Goal: Task Accomplishment & Management: Use online tool/utility

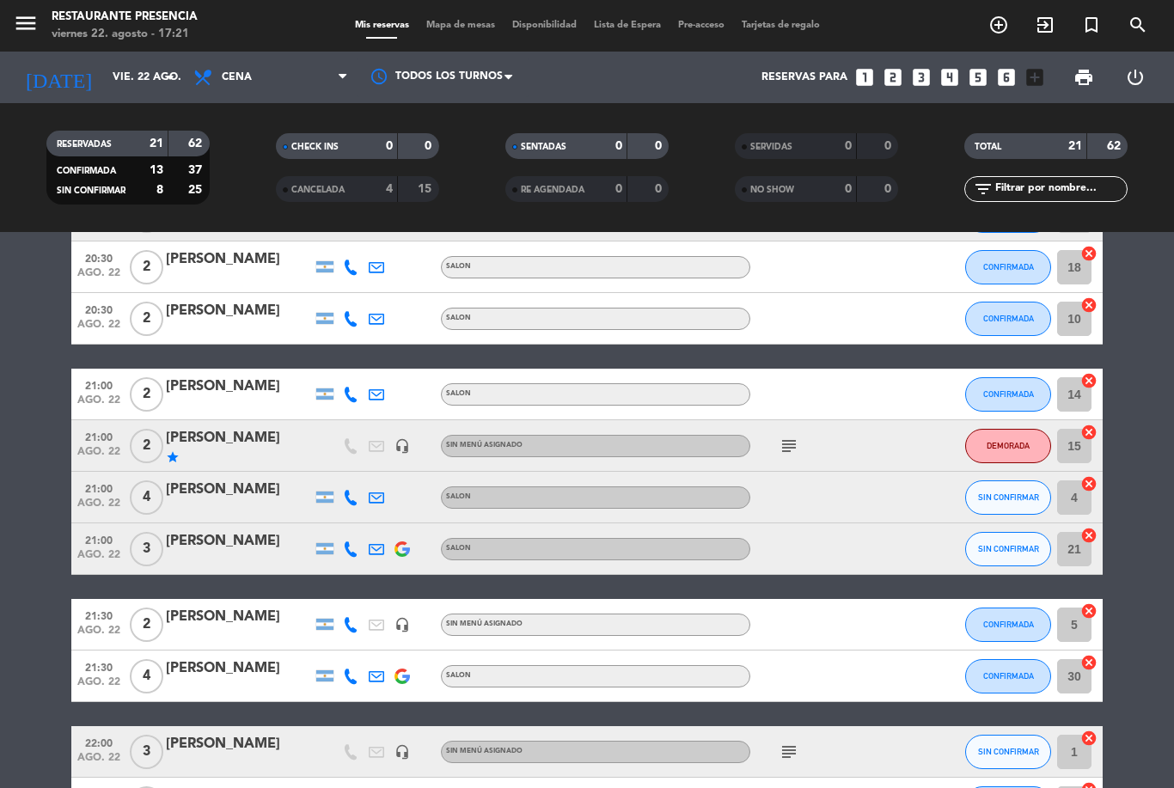
scroll to position [531, 0]
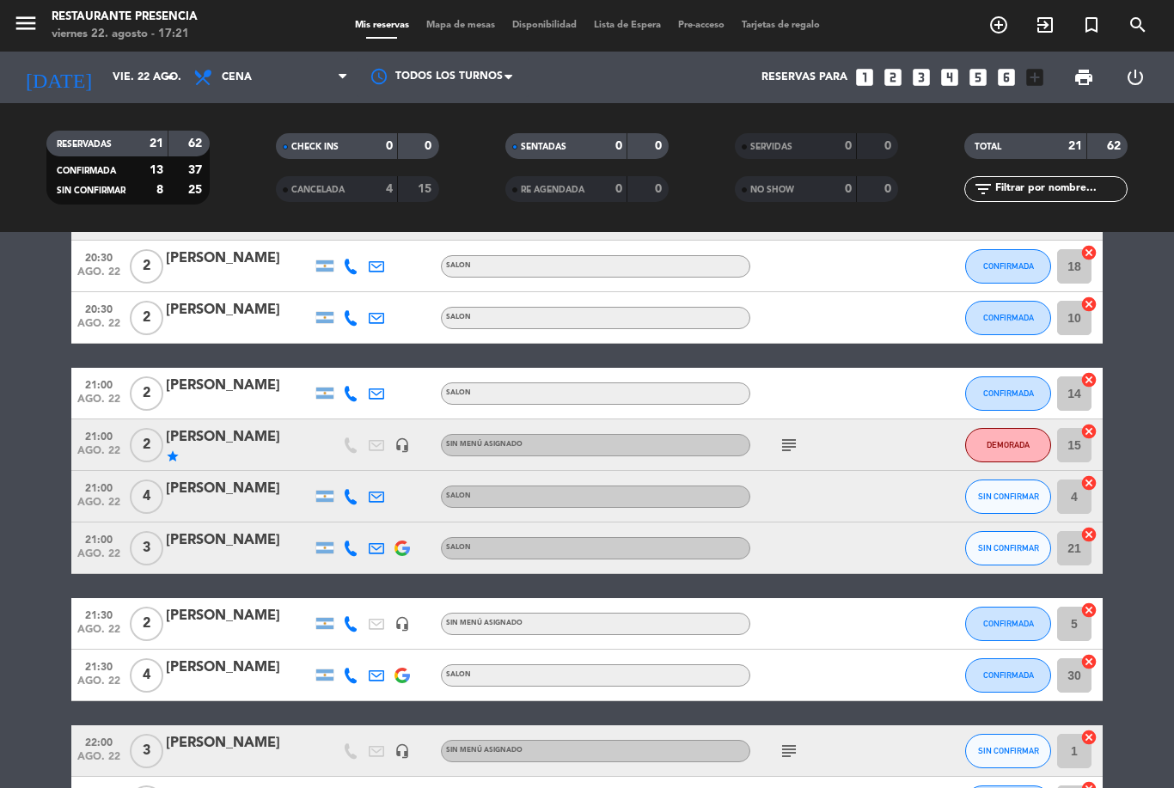
click at [1091, 488] on icon "cancel" at bounding box center [1088, 482] width 17 height 17
click at [1086, 480] on div "border_all" at bounding box center [1077, 496] width 52 height 51
click at [1081, 490] on icon "border_all" at bounding box center [1077, 496] width 21 height 21
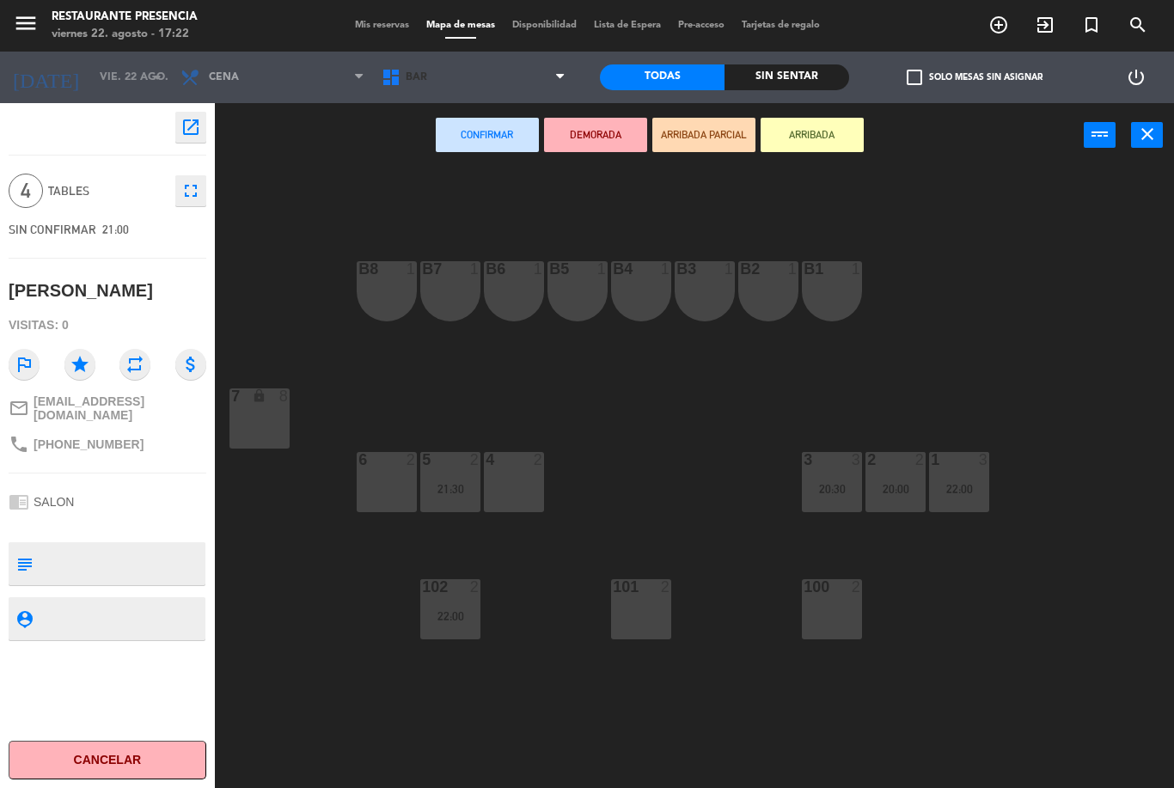
click at [529, 75] on span "BAR" at bounding box center [473, 77] width 201 height 38
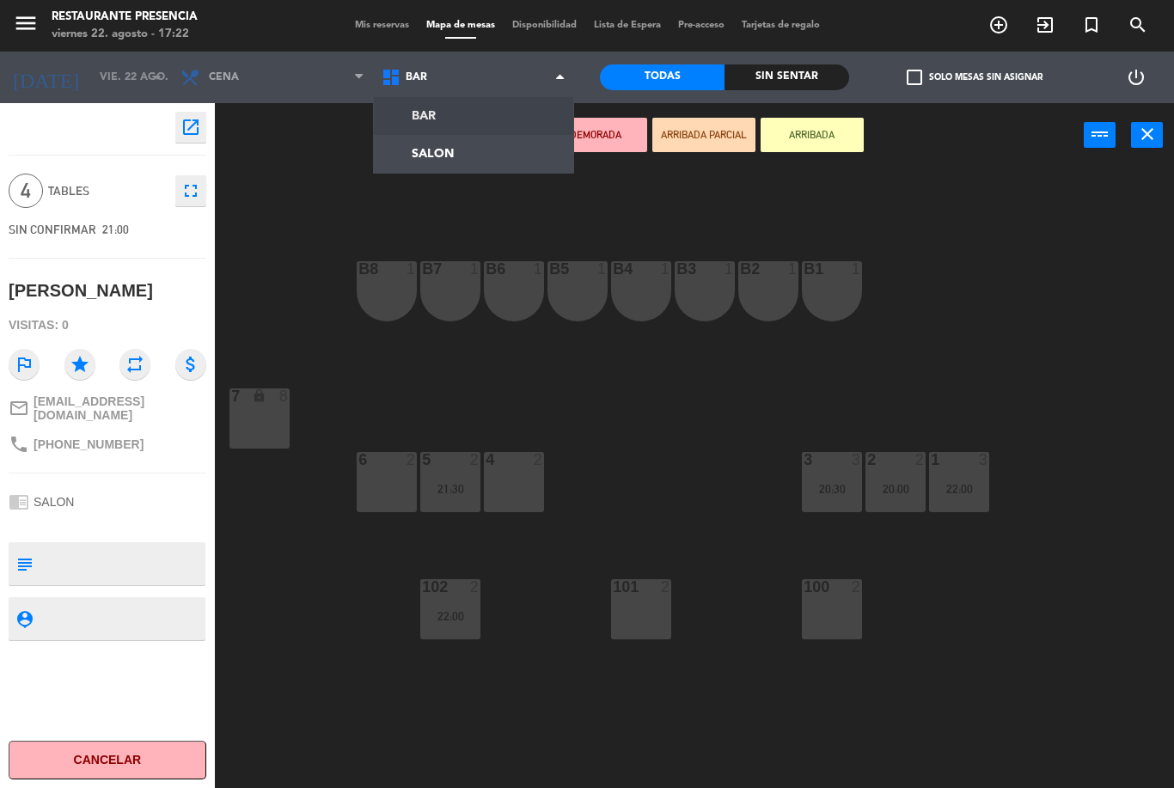
click at [479, 165] on ng-component "menu Restaurante Presencia viernes 22. agosto - 17:22 Mis reservas Mapa de mesa…" at bounding box center [587, 394] width 1174 height 788
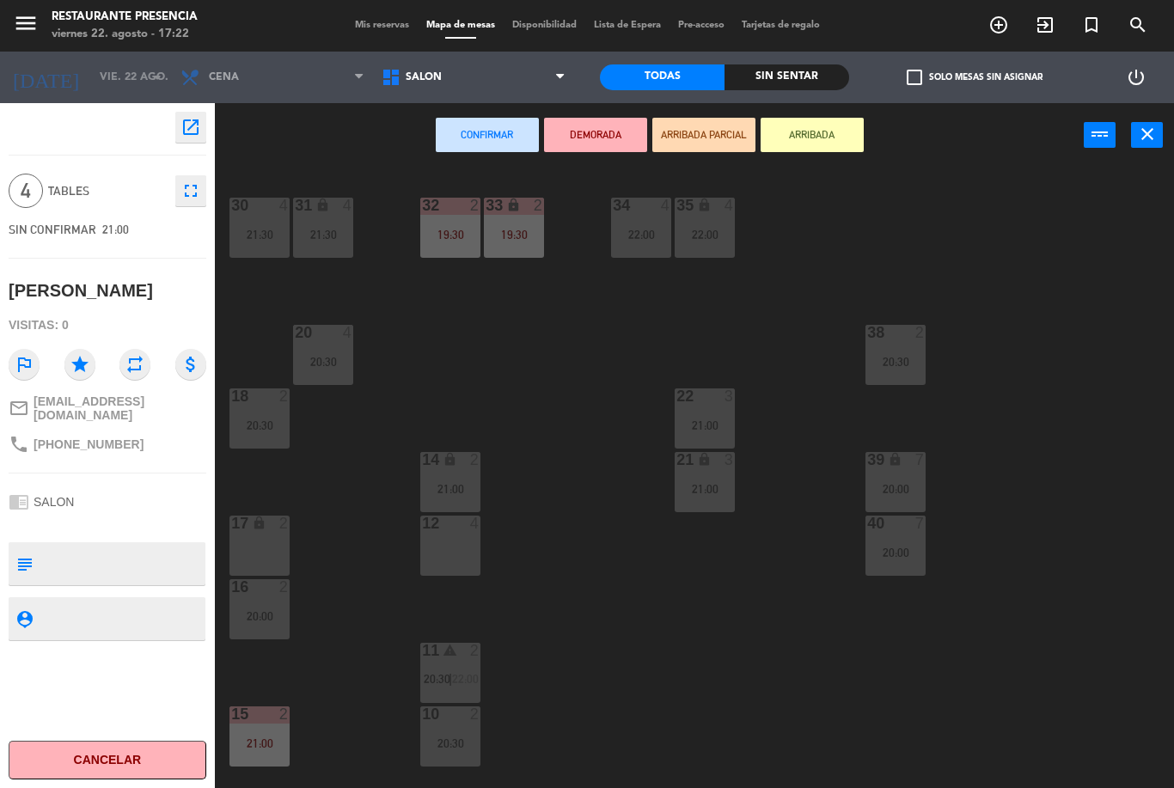
click at [890, 352] on div "38 2 20:30" at bounding box center [895, 355] width 60 height 60
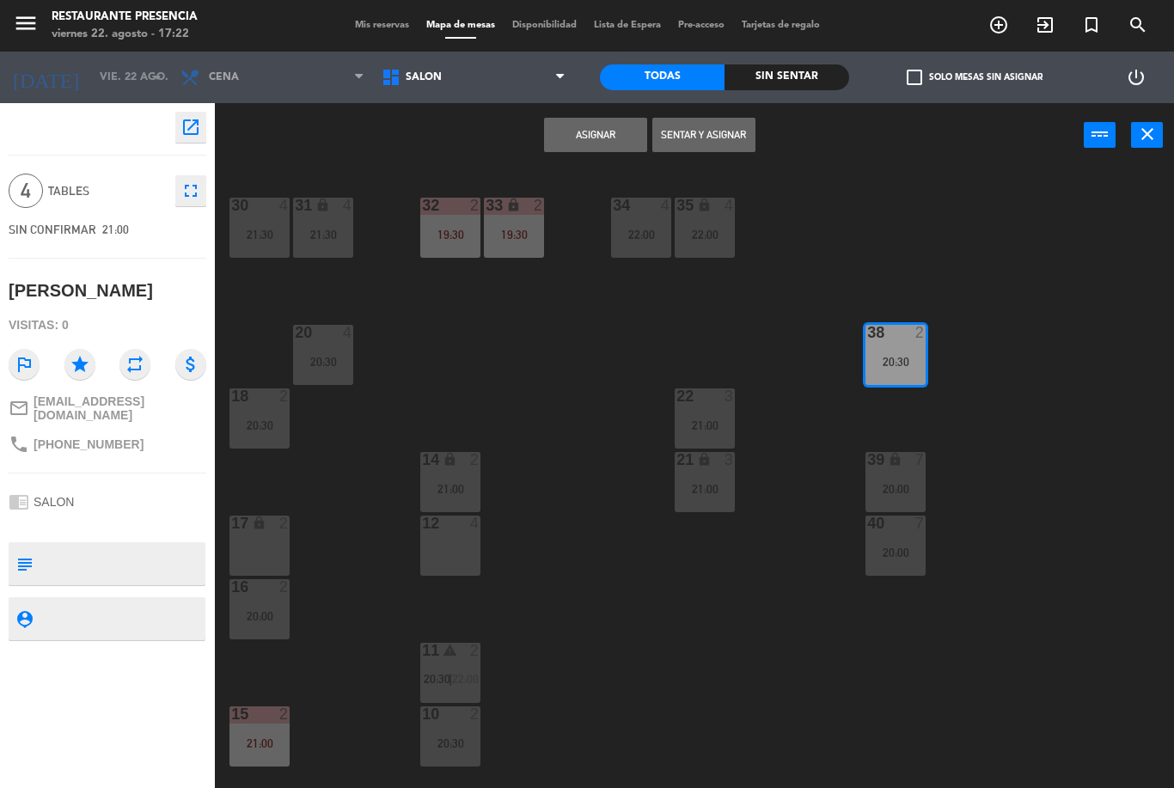
click at [603, 136] on button "Asignar" at bounding box center [595, 135] width 103 height 34
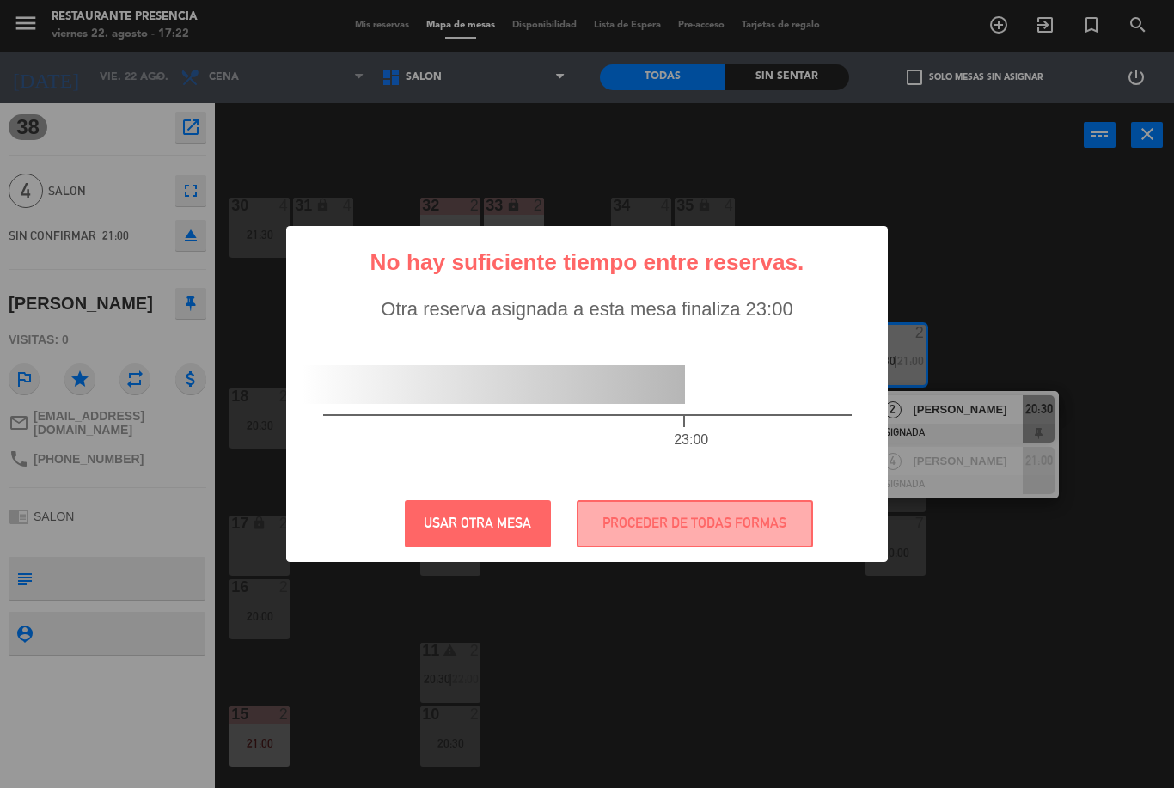
click at [679, 528] on button "PROCEDER DE TODAS FORMAS" at bounding box center [695, 523] width 236 height 47
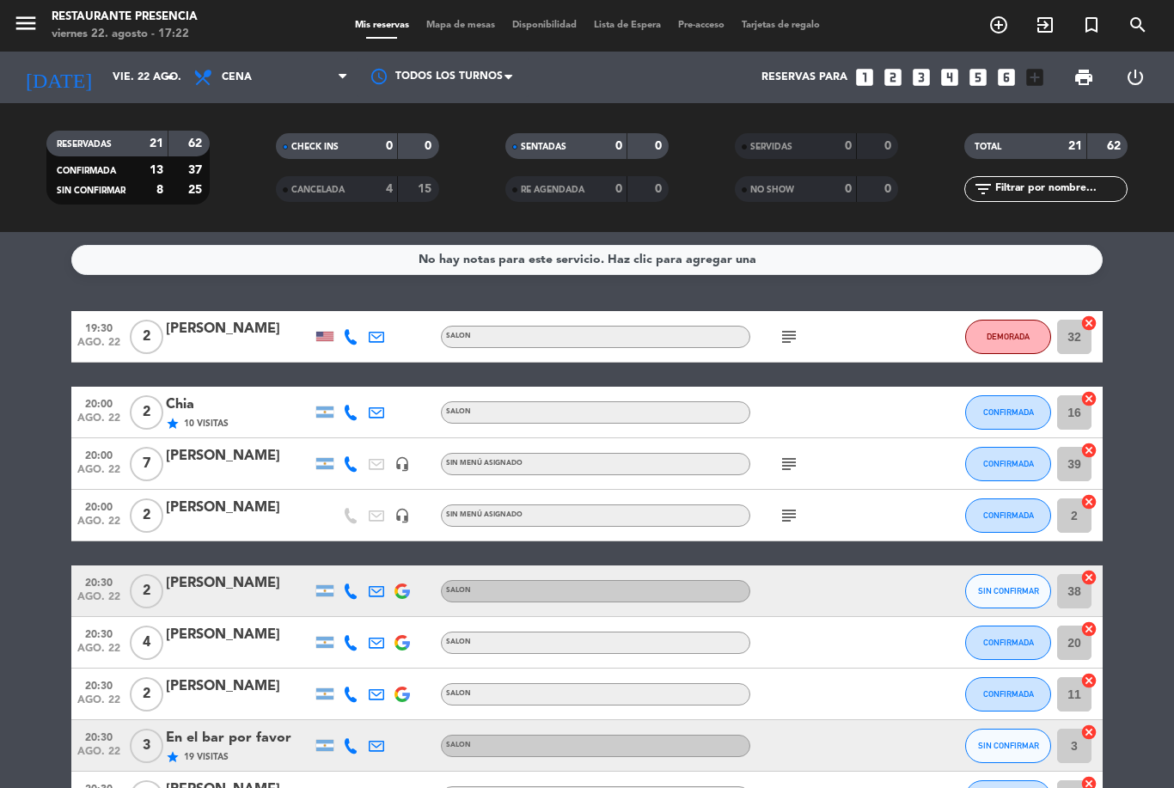
click at [451, 30] on span "Mapa de mesas" at bounding box center [461, 25] width 86 height 9
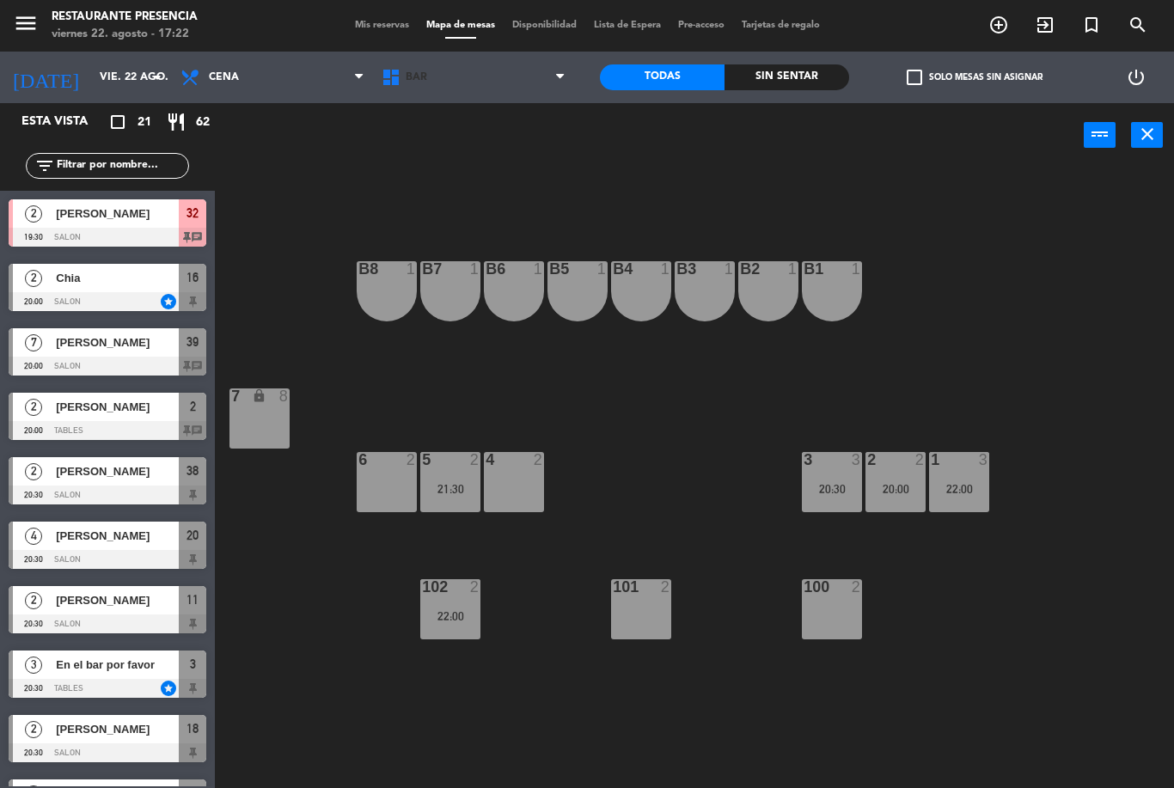
click at [505, 88] on span "BAR" at bounding box center [473, 77] width 201 height 38
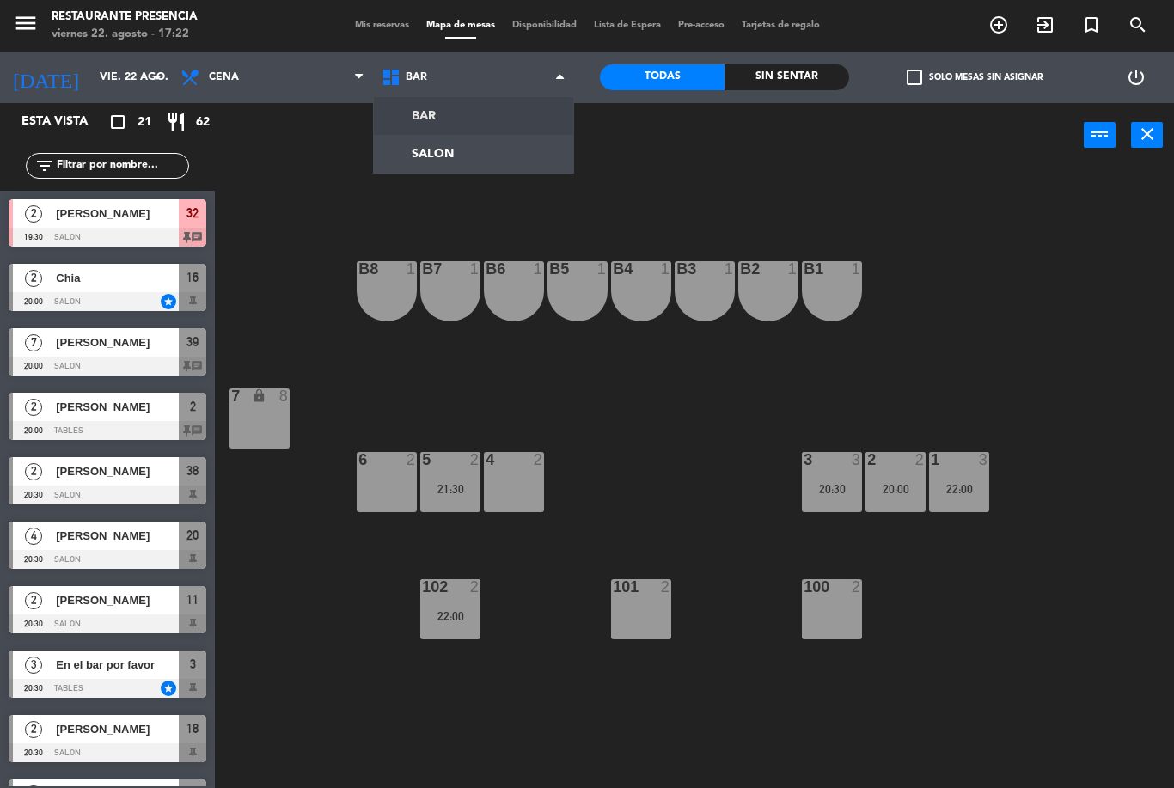
click at [484, 159] on ng-component "menu Restaurante Presencia viernes 22. agosto - 17:22 Mis reservas Mapa de mesa…" at bounding box center [587, 394] width 1174 height 788
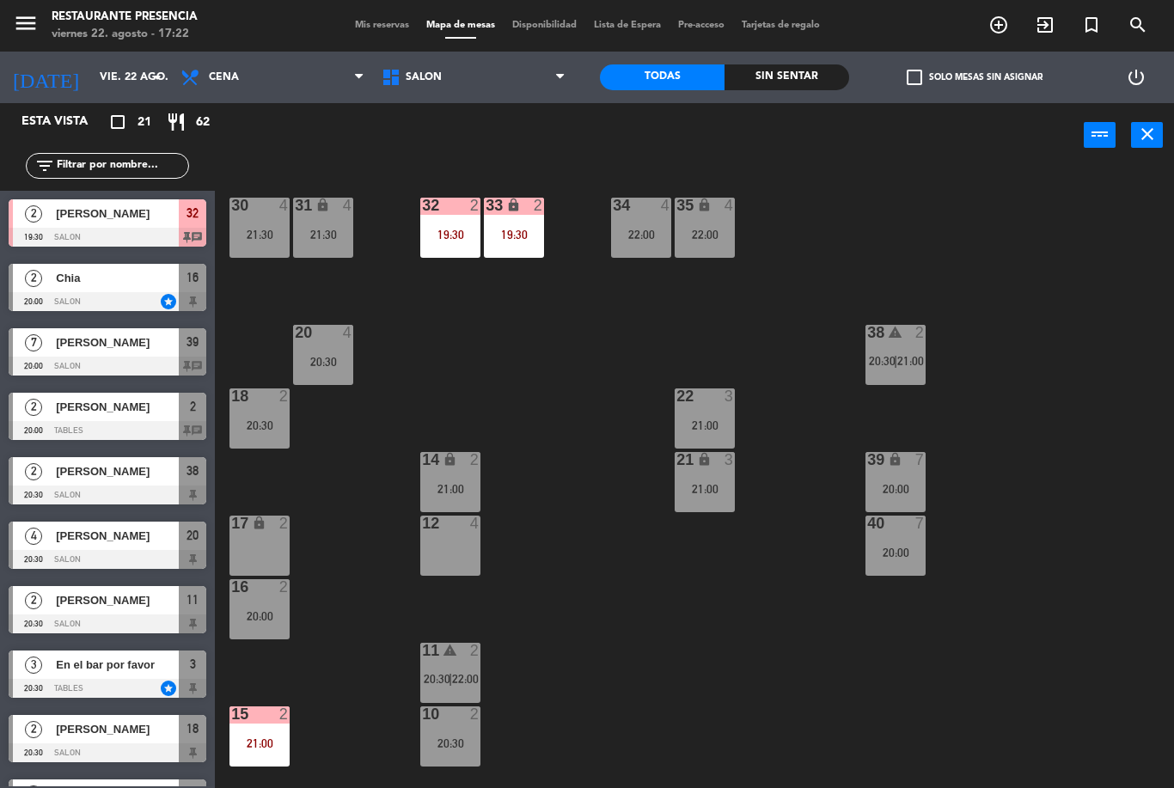
click at [893, 339] on icon "warning" at bounding box center [895, 332] width 15 height 15
click at [1011, 318] on div "30 4 21:30 31 lock 4 21:30 32 2 19:30 33 lock 2 19:30 34 4 22:00 35 lock 4 22:0…" at bounding box center [700, 478] width 947 height 621
click at [892, 361] on div "21:00" at bounding box center [895, 362] width 60 height 12
click at [527, 77] on span "SALON" at bounding box center [473, 77] width 201 height 38
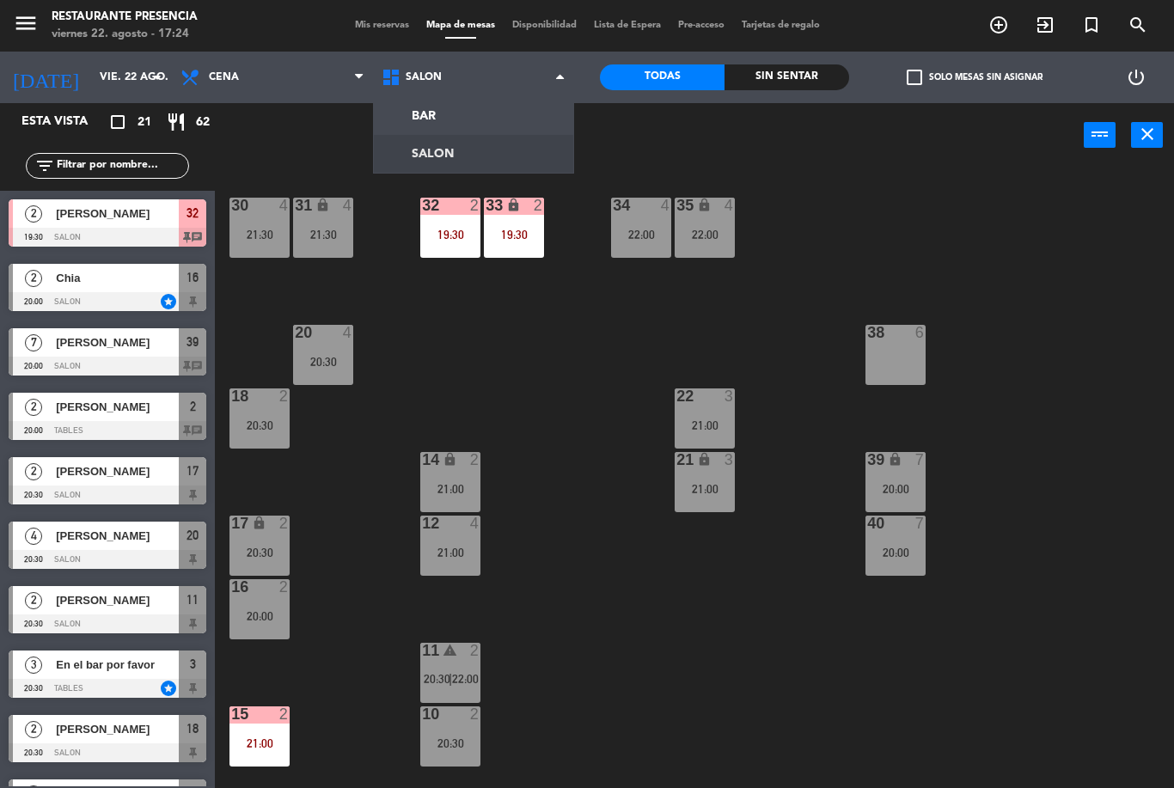
click at [498, 119] on ng-component "menu Restaurante Presencia viernes 22. agosto - 17:24 Mis reservas Mapa de mesa…" at bounding box center [587, 394] width 1174 height 788
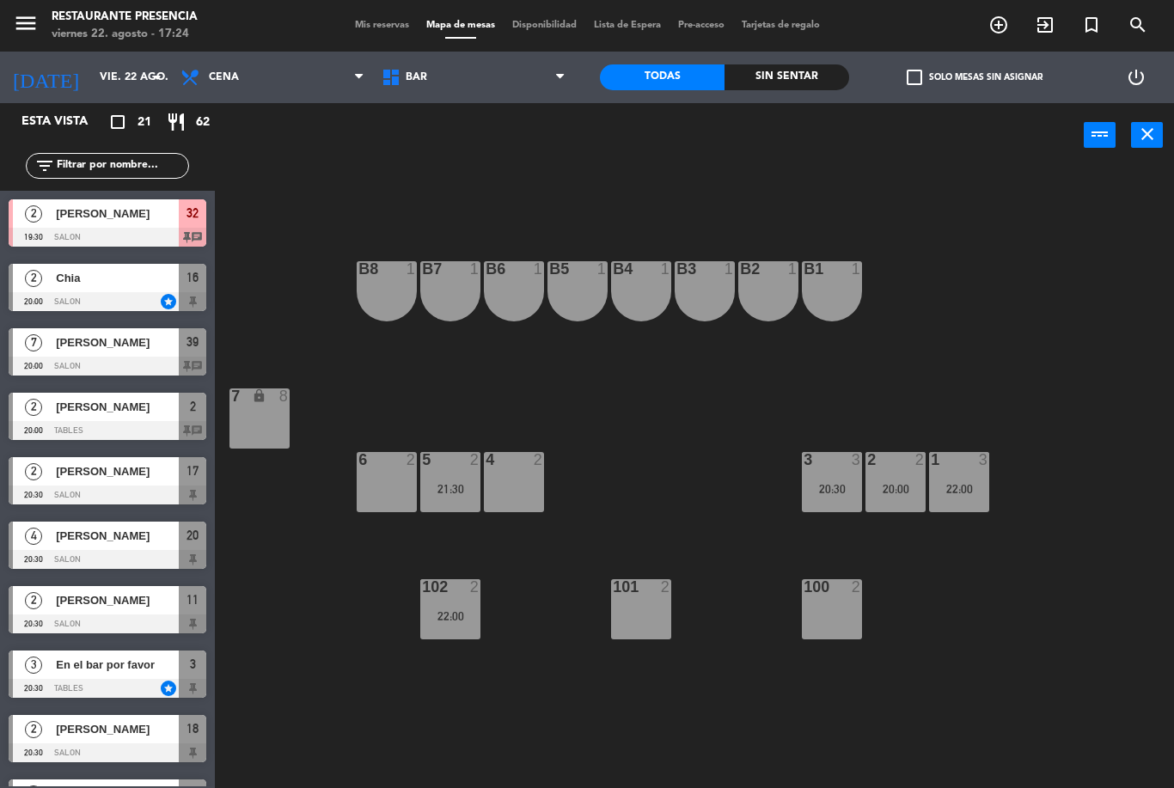
click at [505, 78] on span "BAR" at bounding box center [473, 77] width 201 height 38
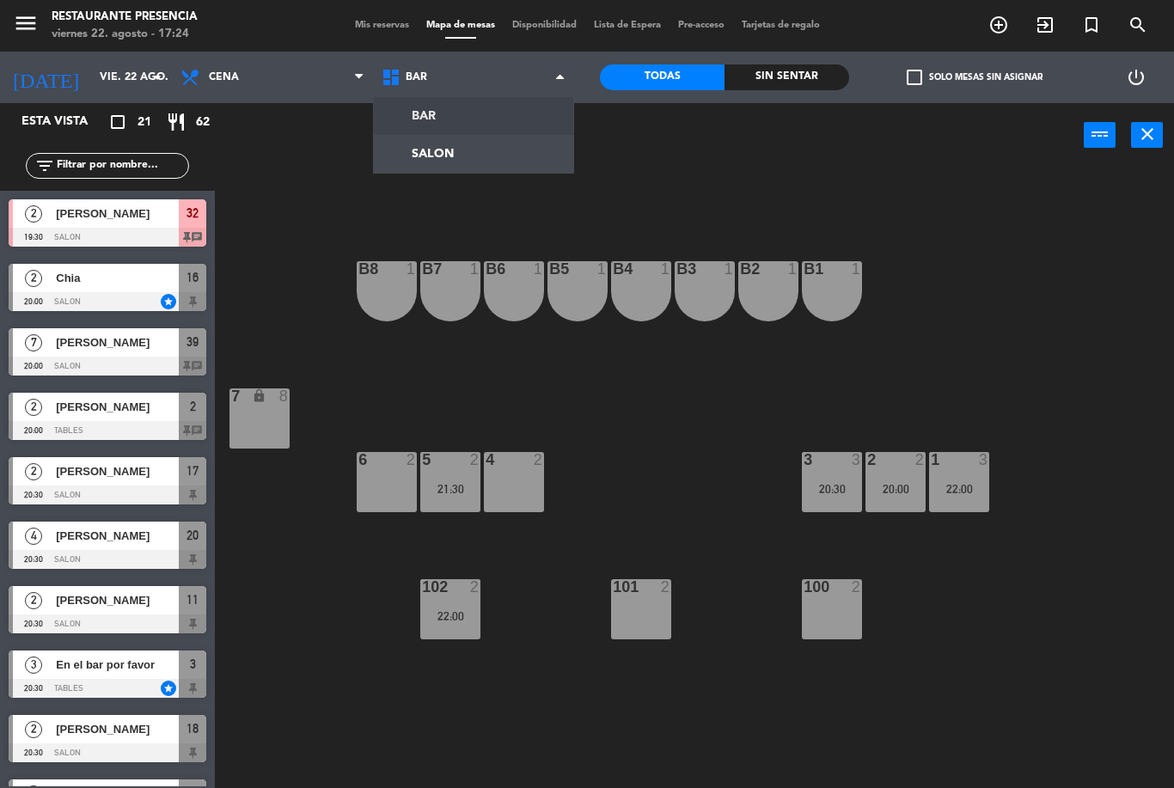
click at [480, 160] on ng-component "menu Restaurante Presencia viernes 22. agosto - 17:24 Mis reservas Mapa de mesa…" at bounding box center [587, 394] width 1174 height 788
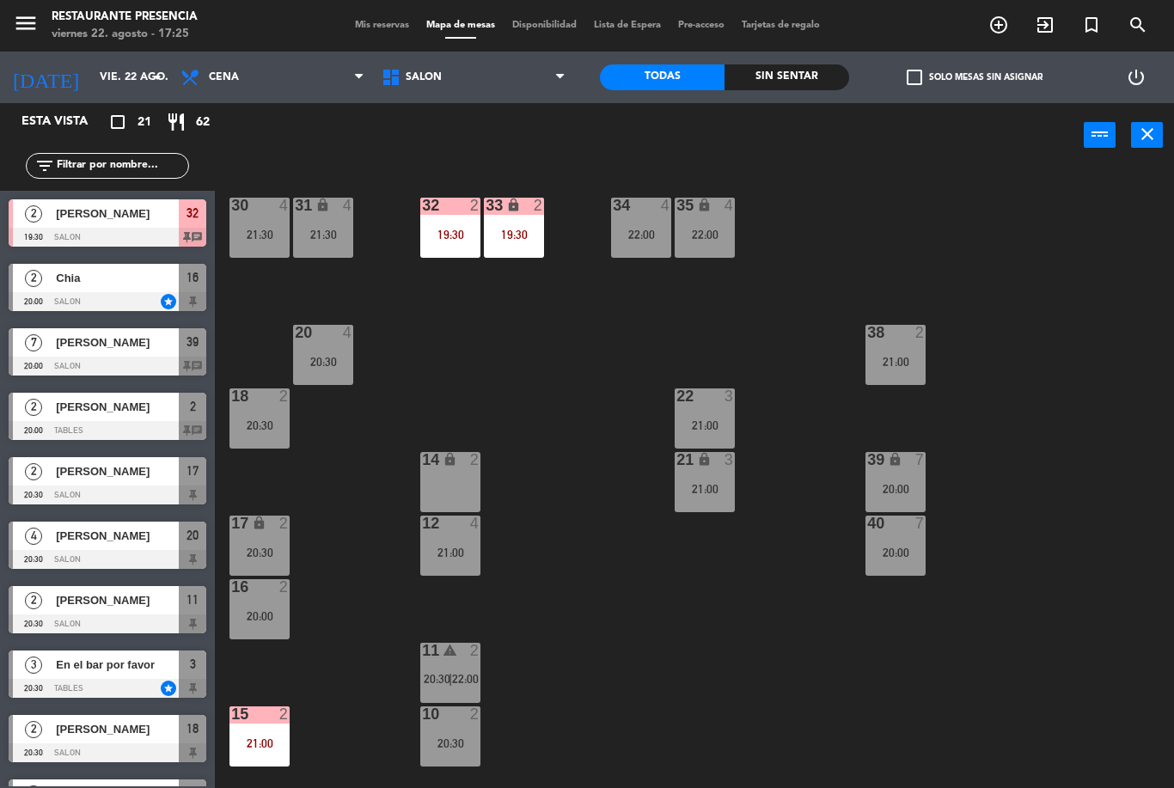
click at [453, 539] on div "12 4 21:00" at bounding box center [450, 546] width 60 height 60
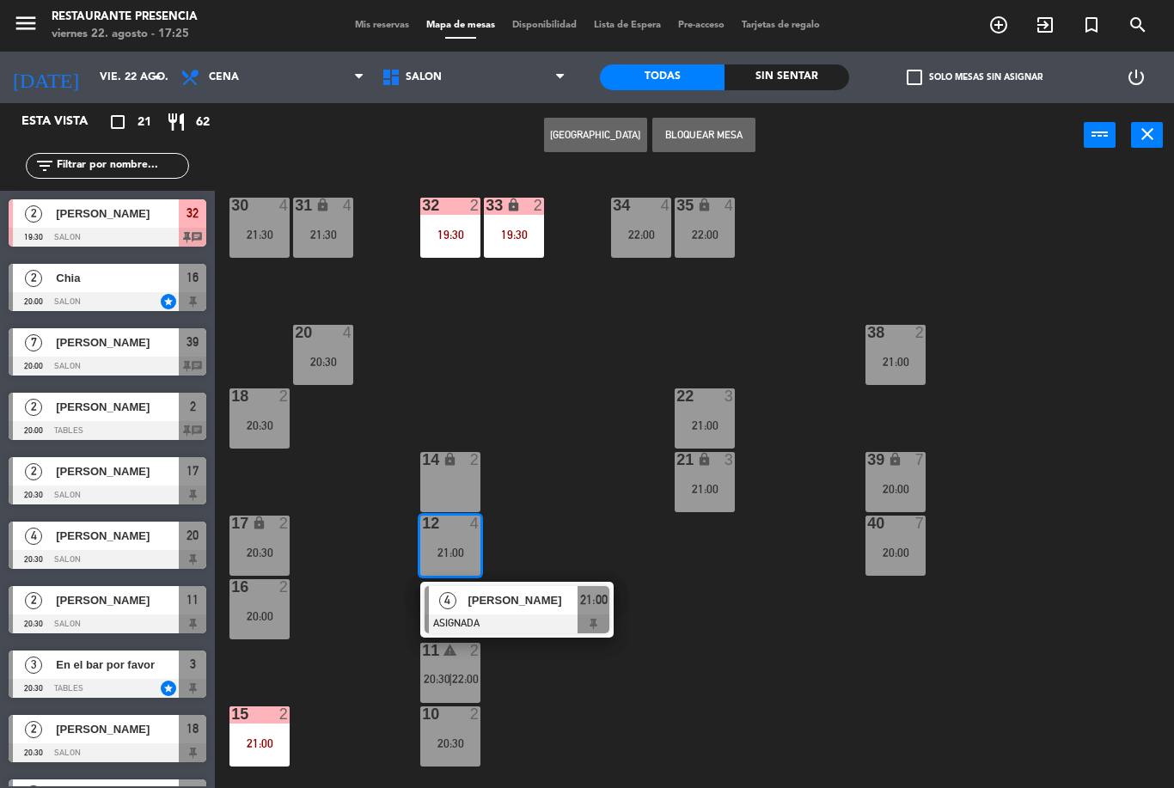
click at [507, 596] on span "[PERSON_NAME]" at bounding box center [523, 600] width 110 height 18
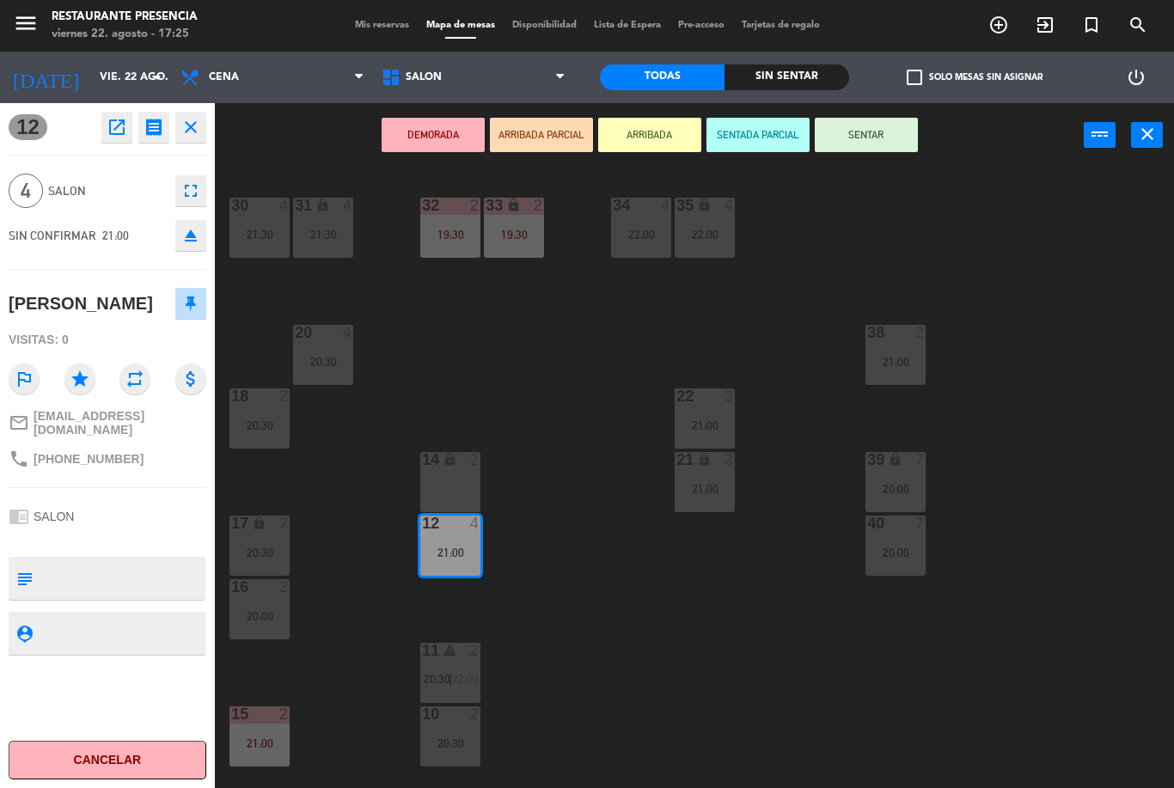
click at [456, 467] on icon "lock" at bounding box center [450, 459] width 15 height 15
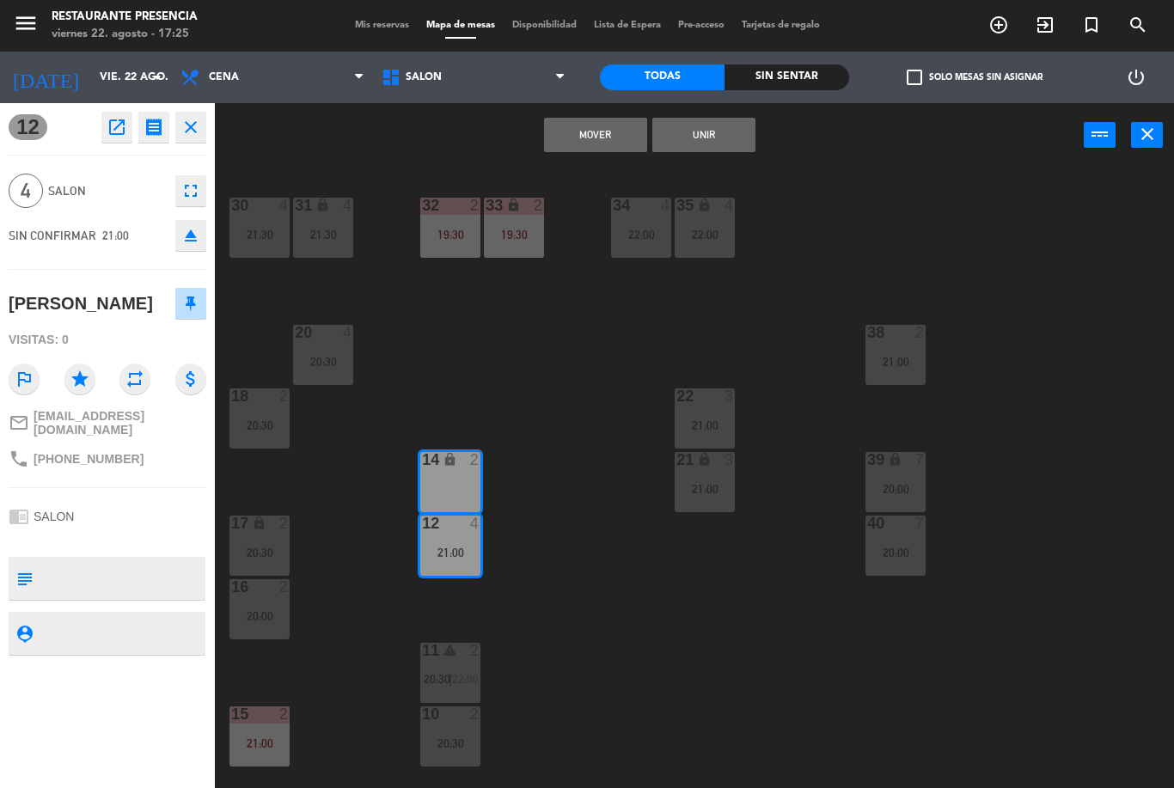
click at [708, 142] on button "Unir" at bounding box center [703, 135] width 103 height 34
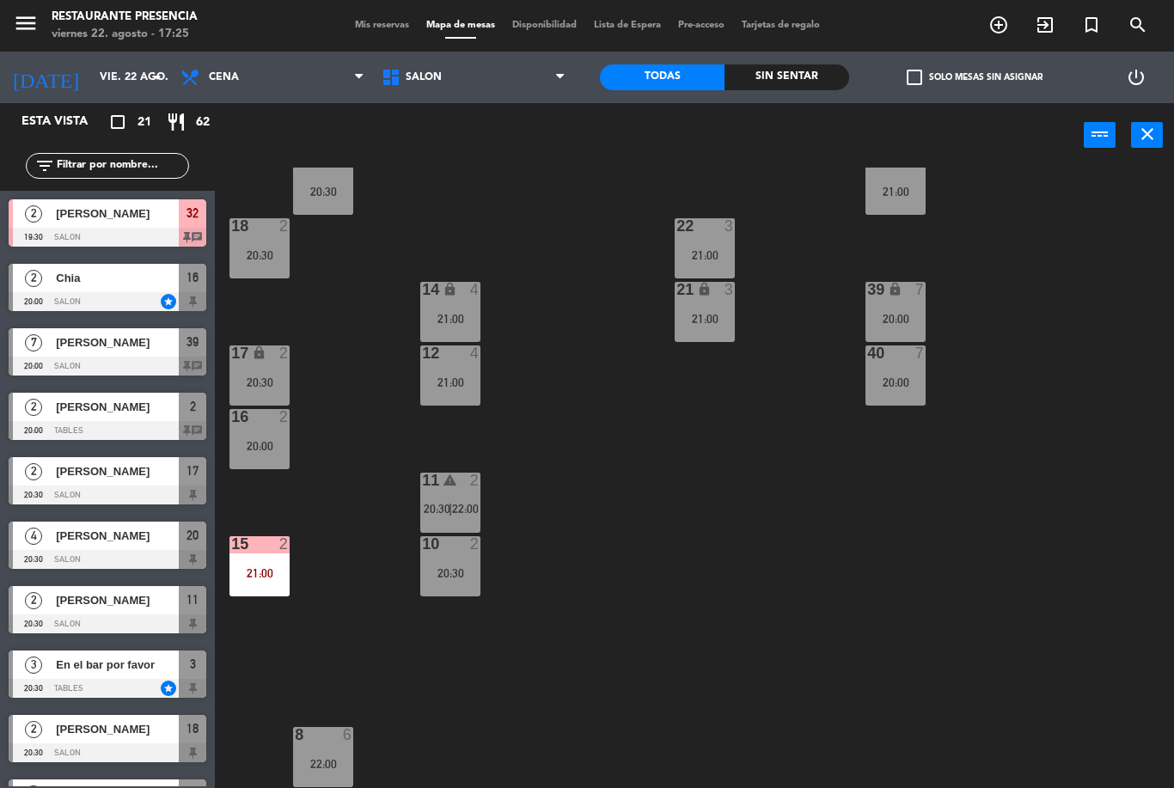
scroll to position [170, 0]
click at [353, 30] on span "Mis reservas" at bounding box center [381, 25] width 71 height 9
